Goal: Information Seeking & Learning: Learn about a topic

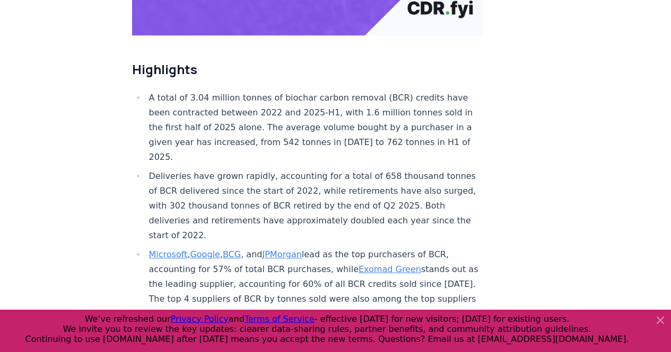
scroll to position [398, 0]
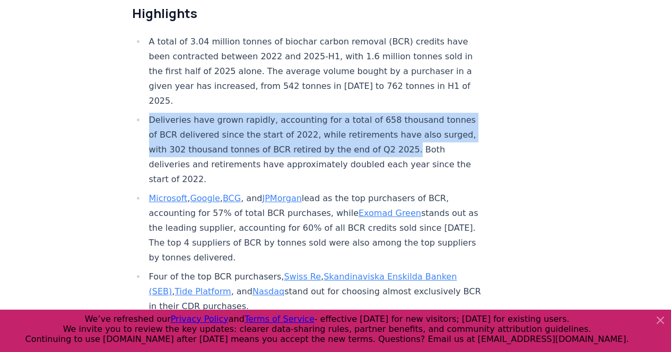
drag, startPoint x: 433, startPoint y: 117, endPoint x: 147, endPoint y: 89, distance: 287.6
click at [147, 113] on li "Deliveries have grown rapidly, accounting for a total of 658 thousand tonnes of…" at bounding box center [314, 150] width 337 height 74
copy li "Deliveries have grown rapidly, accounting for a total of 658 thousand tonnes of…"
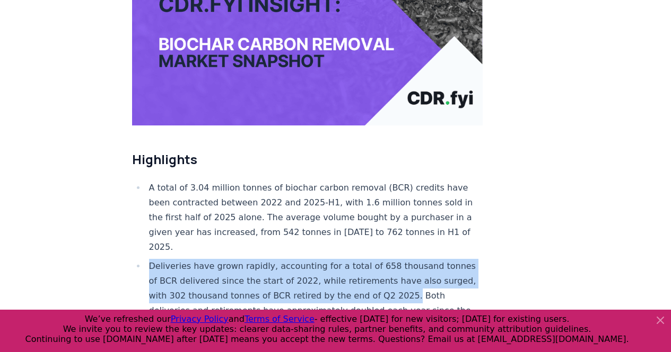
scroll to position [0, 0]
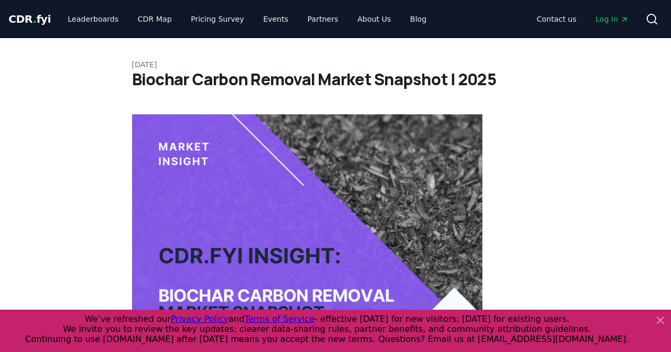
click at [409, 82] on h1 "Biochar Carbon Removal Market Snapshot | 2025" at bounding box center [335, 79] width 407 height 19
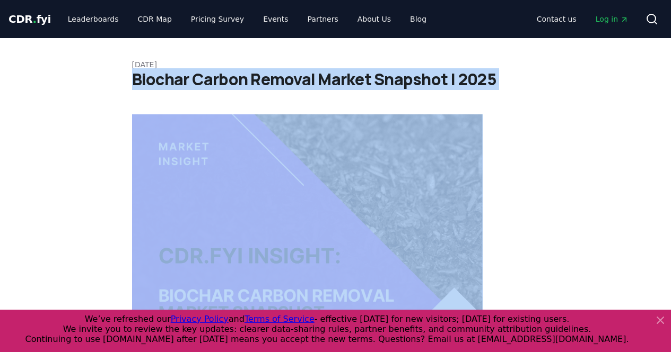
click at [409, 82] on h1 "Biochar Carbon Removal Market Snapshot | 2025" at bounding box center [335, 79] width 407 height 19
click at [454, 76] on h1 "Biochar Carbon Removal Market Snapshot | 2025" at bounding box center [335, 79] width 407 height 19
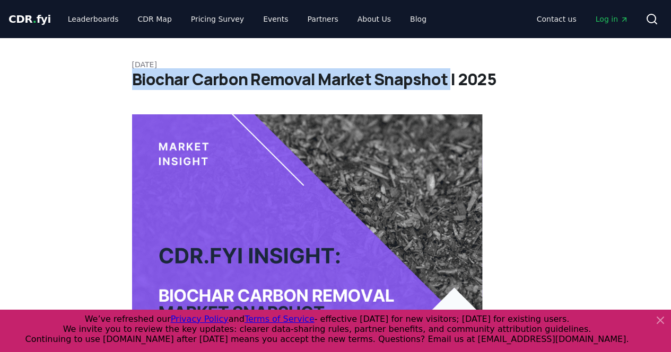
drag, startPoint x: 446, startPoint y: 81, endPoint x: 125, endPoint y: 86, distance: 321.3
copy h1 "Biochar Carbon Removal Market Snapshot"
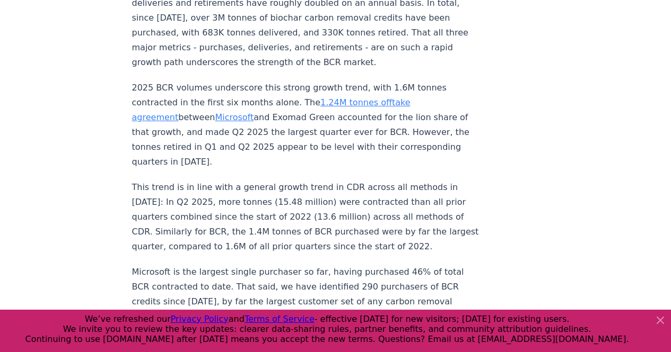
scroll to position [988, 0]
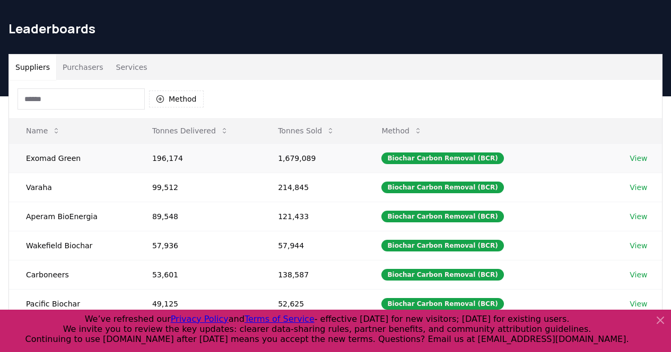
scroll to position [27, 0]
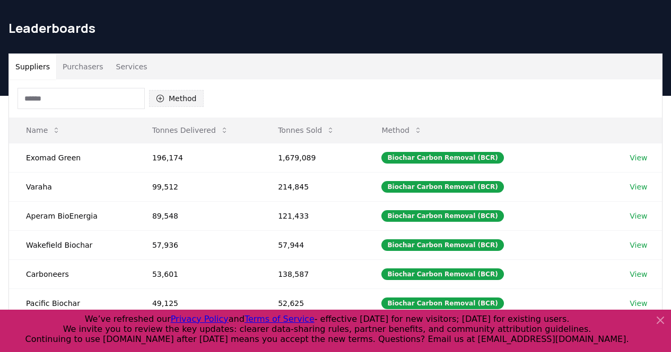
click at [178, 100] on button "Method" at bounding box center [176, 98] width 55 height 17
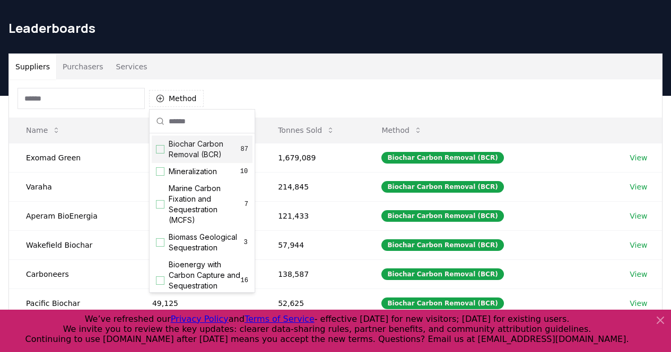
click at [199, 150] on span "Biochar Carbon Removal (BCR)" at bounding box center [205, 149] width 72 height 21
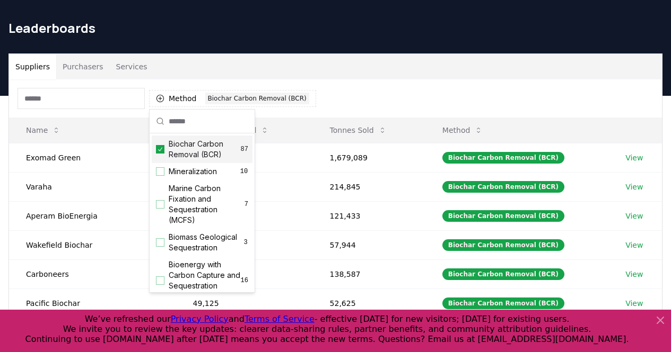
click at [407, 68] on div "Suppliers Purchasers Services" at bounding box center [335, 66] width 653 height 25
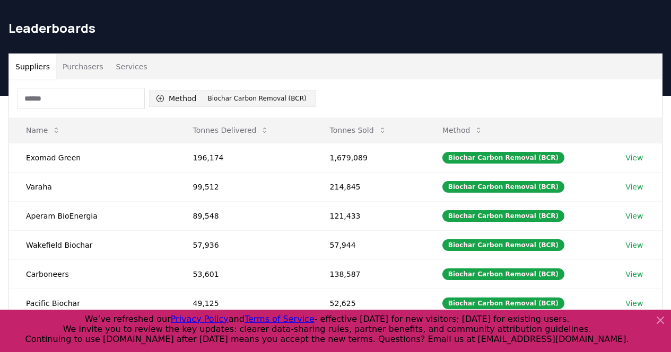
click at [179, 101] on button "Method 1 Biochar Carbon Removal (BCR)" at bounding box center [232, 98] width 167 height 17
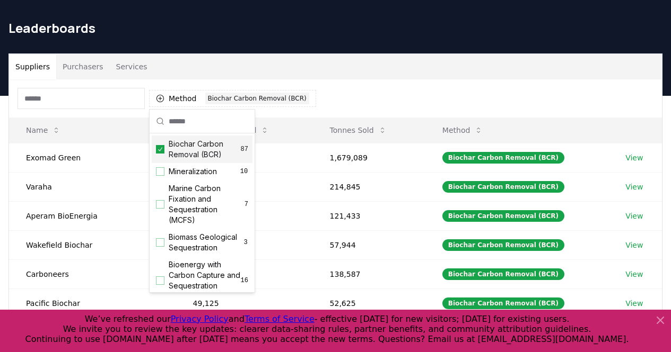
click at [208, 160] on div "Biochar Carbon Removal (BCR) 87" at bounding box center [202, 150] width 101 height 28
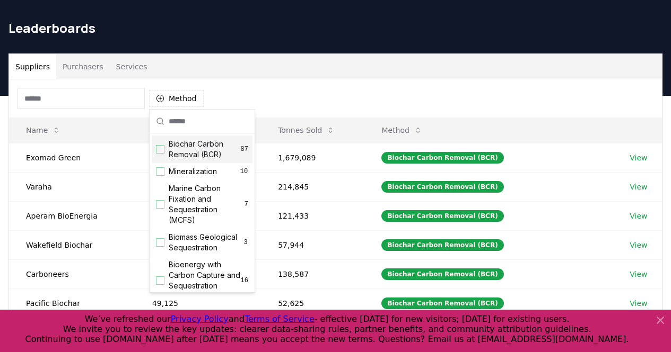
click at [382, 71] on div "Suppliers Purchasers Services" at bounding box center [335, 66] width 653 height 25
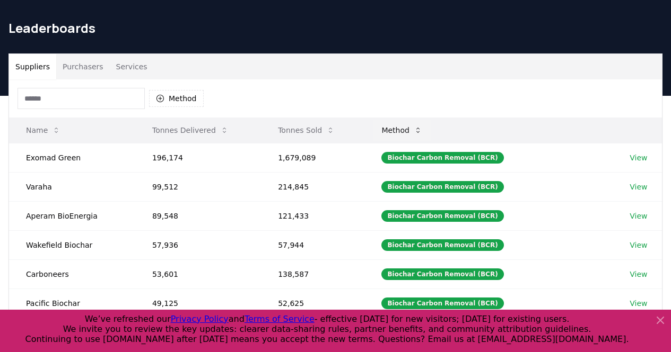
click at [422, 131] on icon at bounding box center [417, 130] width 8 height 8
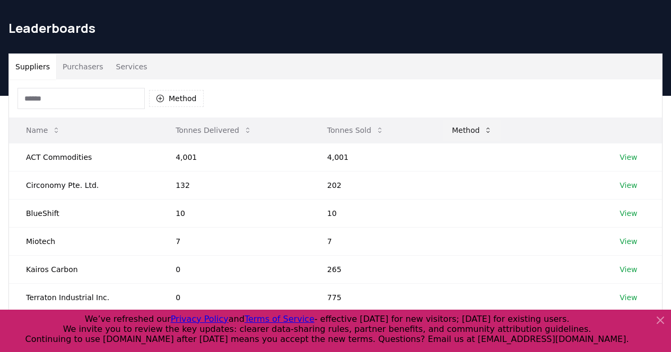
click at [490, 130] on icon at bounding box center [487, 130] width 8 height 8
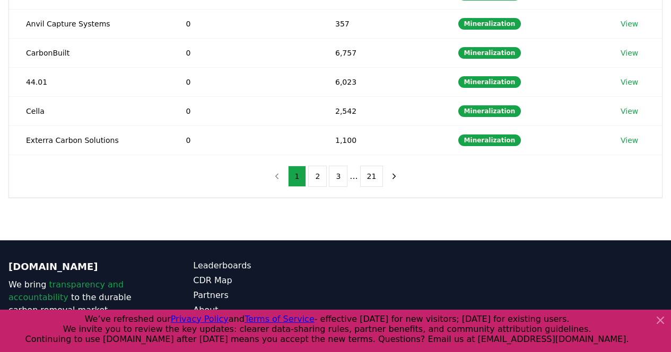
scroll to position [307, 0]
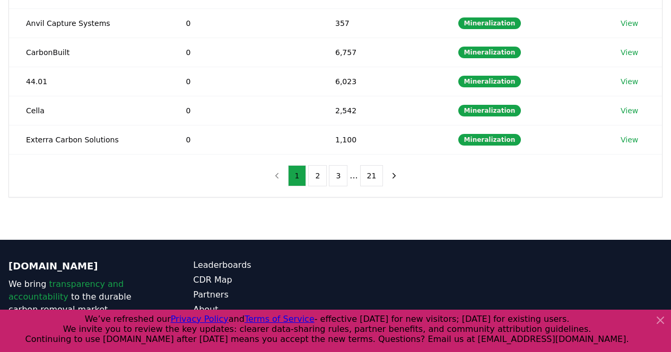
click at [660, 319] on icon at bounding box center [660, 320] width 13 height 13
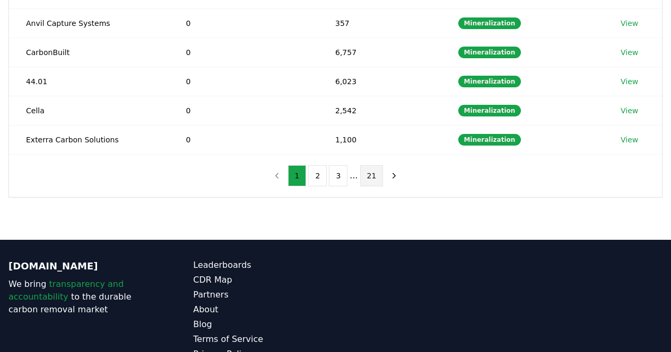
click at [369, 177] on button "21" at bounding box center [371, 175] width 23 height 21
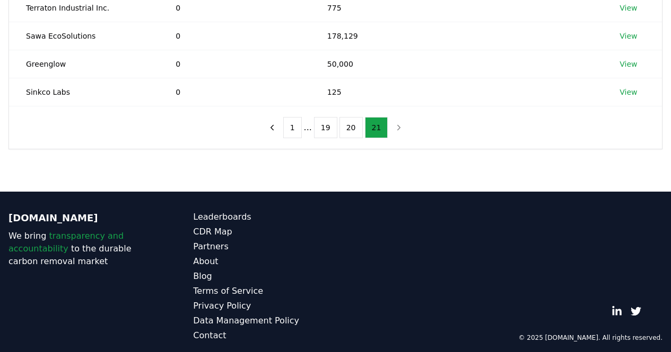
scroll to position [347, 0]
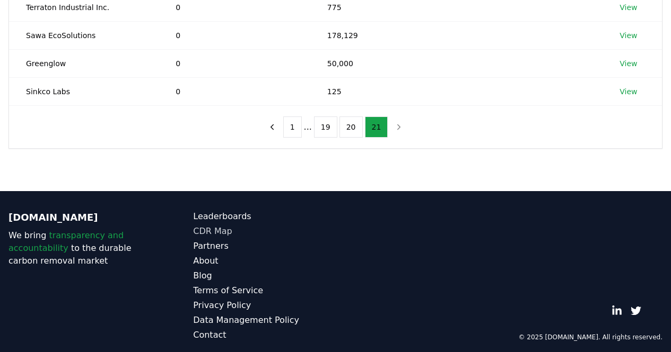
click at [208, 233] on link "CDR Map" at bounding box center [264, 231] width 142 height 13
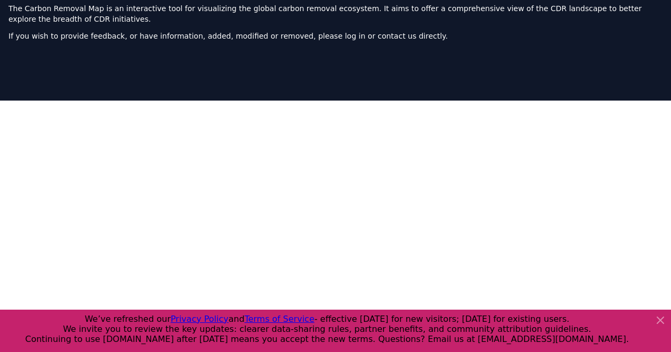
scroll to position [337, 0]
